Goal: Book appointment/travel/reservation

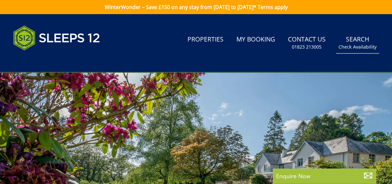
click at [356, 44] on small "Check Availability" at bounding box center [357, 47] width 38 height 6
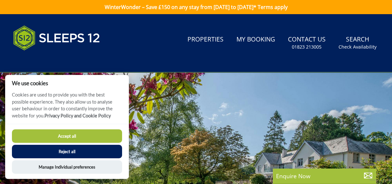
click at [74, 148] on button "Reject all" at bounding box center [67, 152] width 110 height 14
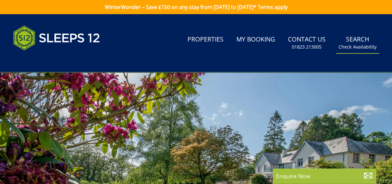
click at [360, 39] on link "Search Check Availability" at bounding box center [357, 43] width 43 height 21
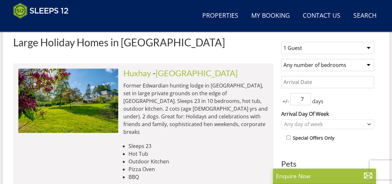
scroll to position [251, 0]
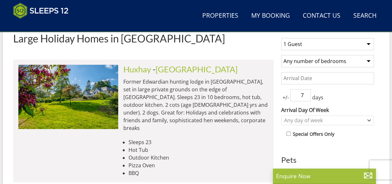
click at [363, 46] on select "1 Guest 2 Guests 3 Guests 4 Guests 5 Guests 6 Guests 7 Guests 8 Guests 9 Guests…" at bounding box center [327, 44] width 93 height 12
select select "10"
click at [281, 41] on select "1 Guest 2 Guests 3 Guests 4 Guests 5 Guests 6 Guests 7 Guests 8 Guests 9 Guests…" at bounding box center [327, 44] width 93 height 12
click at [349, 67] on select "Any number of bedrooms 4 Bedrooms 5 Bedrooms 6 Bedrooms 7 Bedrooms 8 Bedrooms 9…" at bounding box center [327, 61] width 93 height 12
select select "5"
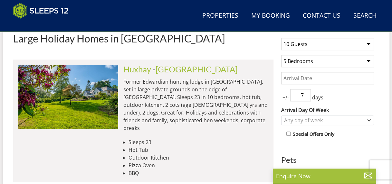
click at [281, 57] on select "Any number of bedrooms 4 Bedrooms 5 Bedrooms 6 Bedrooms 7 Bedrooms 8 Bedrooms 9…" at bounding box center [327, 61] width 93 height 12
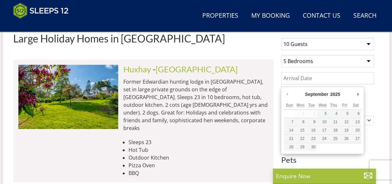
click at [318, 75] on input "Date" at bounding box center [327, 78] width 93 height 12
type input "[DATE]"
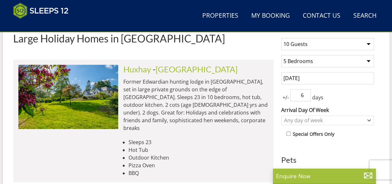
click at [307, 99] on input "6" at bounding box center [300, 95] width 21 height 12
click at [307, 99] on input "5" at bounding box center [300, 95] width 21 height 12
click at [307, 99] on input "4" at bounding box center [300, 95] width 21 height 12
click at [307, 99] on input "3" at bounding box center [300, 95] width 21 height 12
click at [307, 99] on input "2" at bounding box center [300, 95] width 21 height 12
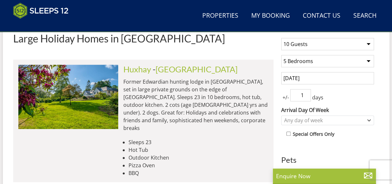
click at [307, 99] on input "1" at bounding box center [300, 95] width 21 height 12
type input "0"
click at [307, 99] on input "0" at bounding box center [300, 95] width 21 height 12
click at [349, 101] on div "+/- 0 days" at bounding box center [327, 95] width 93 height 12
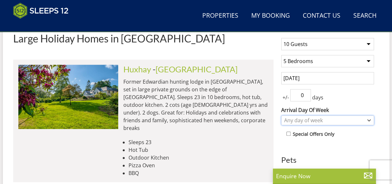
click at [351, 120] on div "Any day of week" at bounding box center [323, 120] width 83 height 7
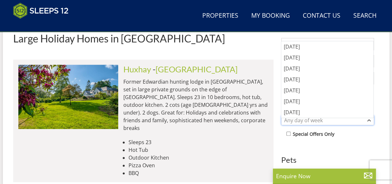
click at [350, 121] on div "Any day of week" at bounding box center [323, 120] width 83 height 7
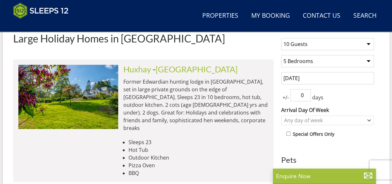
click at [265, 40] on h1 "Large Holiday Homes in [GEOGRAPHIC_DATA]" at bounding box center [143, 38] width 260 height 11
click at [338, 124] on div "Any day of week" at bounding box center [323, 120] width 83 height 7
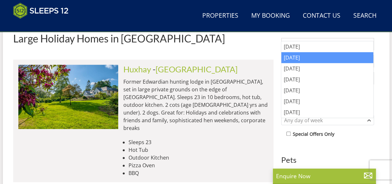
click at [309, 59] on div "[DATE]" at bounding box center [327, 57] width 92 height 11
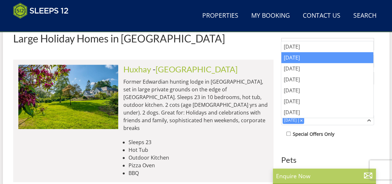
click at [308, 175] on p "Enquire Now" at bounding box center [324, 176] width 97 height 8
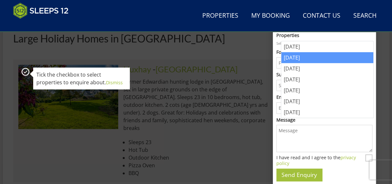
scroll to position [0, 0]
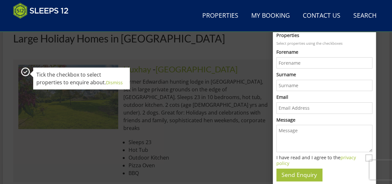
click at [25, 75] on icon at bounding box center [25, 71] width 11 height 11
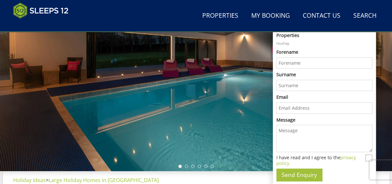
scroll to position [51, 0]
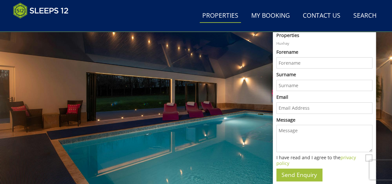
click at [229, 18] on link "Properties" at bounding box center [220, 16] width 41 height 14
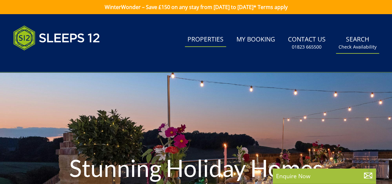
click at [356, 41] on link "Search Check Availability" at bounding box center [357, 43] width 43 height 21
click at [359, 39] on link "Search Check Availability" at bounding box center [357, 43] width 43 height 21
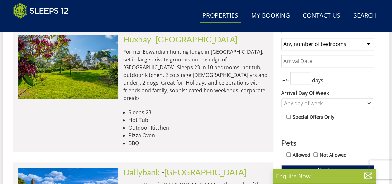
scroll to position [226, 0]
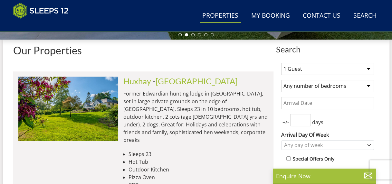
click at [363, 74] on select "1 Guest 2 Guests 3 Guests 4 Guests 5 Guests 6 Guests 7 Guests 8 Guests 9 Guests…" at bounding box center [327, 69] width 93 height 12
select select "10"
click at [281, 65] on select "1 Guest 2 Guests 3 Guests 4 Guests 5 Guests 6 Guests 7 Guests 8 Guests 9 Guests…" at bounding box center [327, 69] width 93 height 12
click at [317, 91] on select "Any number of bedrooms 4 Bedrooms 5 Bedrooms 6 Bedrooms 7 Bedrooms 8 Bedrooms 9…" at bounding box center [327, 86] width 93 height 12
select select "5"
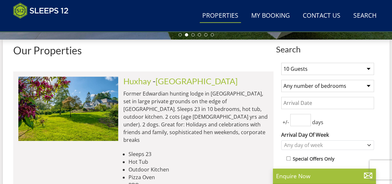
click at [281, 82] on select "Any number of bedrooms 4 Bedrooms 5 Bedrooms 6 Bedrooms 7 Bedrooms 8 Bedrooms 9…" at bounding box center [327, 86] width 93 height 12
click at [313, 107] on input "Date" at bounding box center [327, 103] width 93 height 12
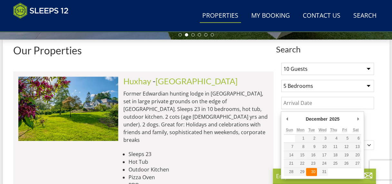
type input "[DATE]"
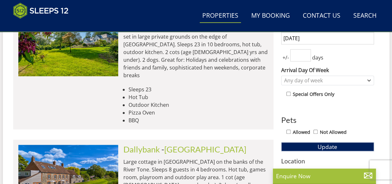
scroll to position [302, 0]
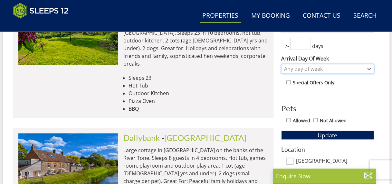
click at [354, 69] on div "Any day of week" at bounding box center [323, 68] width 83 height 7
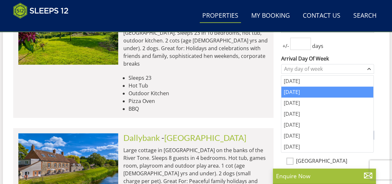
click at [291, 95] on div "[DATE]" at bounding box center [327, 92] width 92 height 11
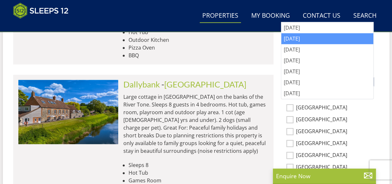
scroll to position [314, 0]
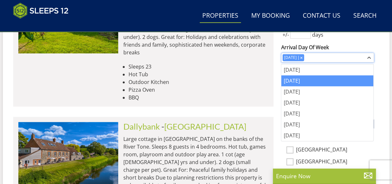
click at [368, 58] on icon "Combobox" at bounding box center [369, 57] width 3 height 1
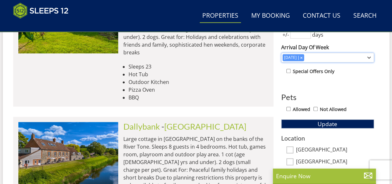
click at [369, 57] on icon "Combobox" at bounding box center [369, 58] width 4 height 4
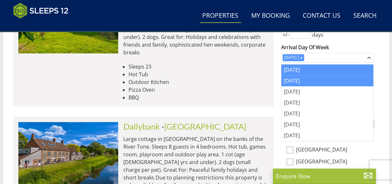
click at [348, 71] on div "[DATE]" at bounding box center [327, 69] width 92 height 11
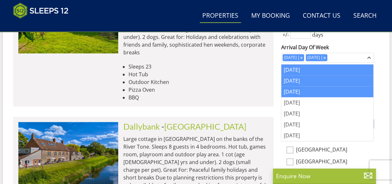
click at [330, 89] on div "[DATE]" at bounding box center [327, 91] width 92 height 11
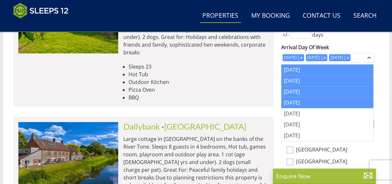
click at [317, 100] on div "[DATE]" at bounding box center [327, 102] width 92 height 11
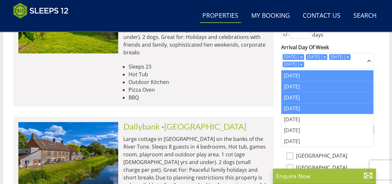
click at [307, 111] on div "[DATE]" at bounding box center [327, 108] width 92 height 11
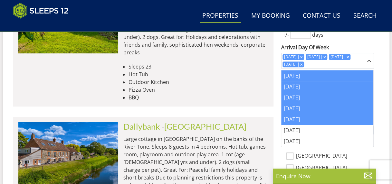
click at [305, 117] on div "[DATE]" at bounding box center [327, 119] width 92 height 11
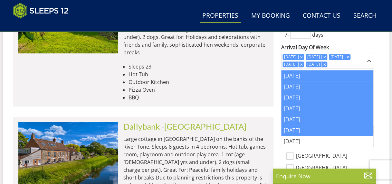
click at [303, 126] on div "[DATE]" at bounding box center [327, 130] width 92 height 11
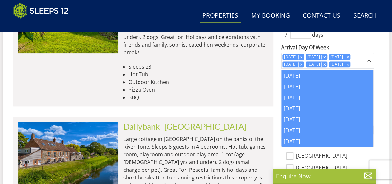
click at [301, 137] on div "[DATE]" at bounding box center [327, 141] width 92 height 11
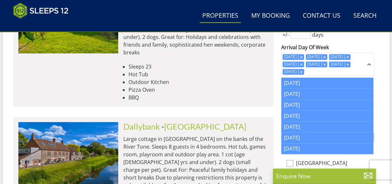
click at [372, 43] on div "1 Guest 2 Guests 3 Guests 4 Guests 5 Guests 6 Guests 7 Guests 8 Guests 9 Guests…" at bounding box center [327, 152] width 103 height 365
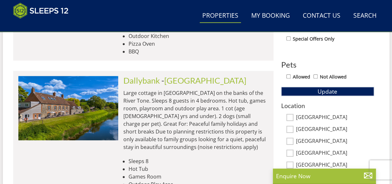
scroll to position [367, 0]
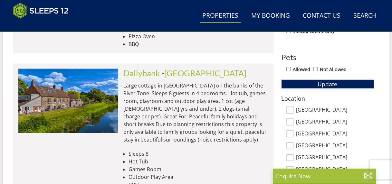
click at [331, 88] on span "Update" at bounding box center [328, 84] width 20 height 8
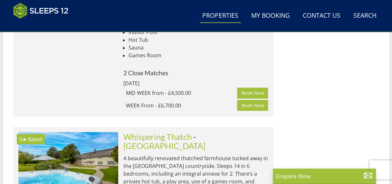
scroll to position [2851, 0]
